Goal: Complete application form

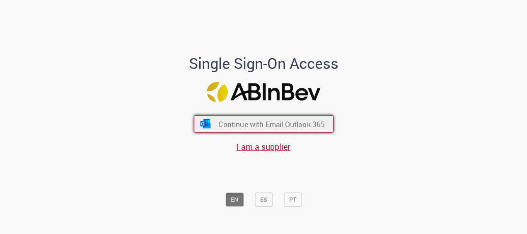
click at [239, 121] on span "Continue with Email Outlook 365" at bounding box center [271, 124] width 106 height 10
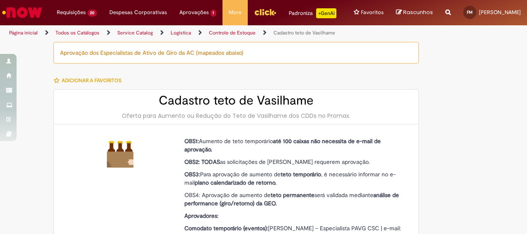
type input "**********"
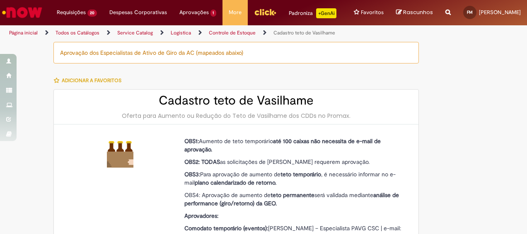
type input "**********"
